Goal: Register for event/course

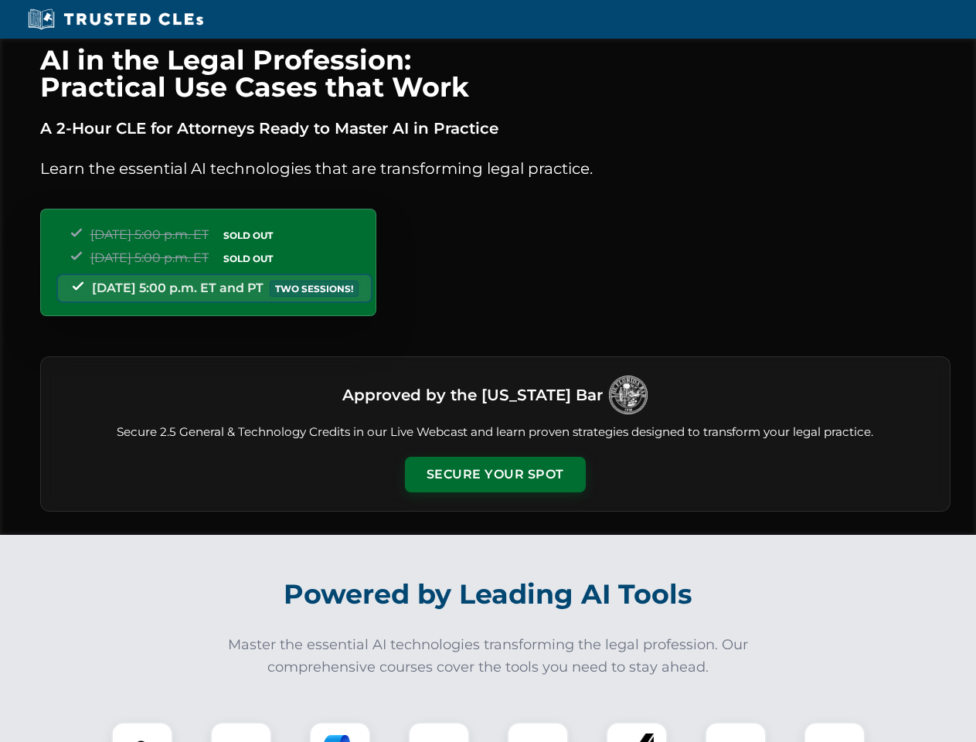
click at [494, 474] on button "Secure Your Spot" at bounding box center [495, 475] width 181 height 36
click at [142, 732] on img at bounding box center [142, 752] width 45 height 45
